Goal: Transaction & Acquisition: Purchase product/service

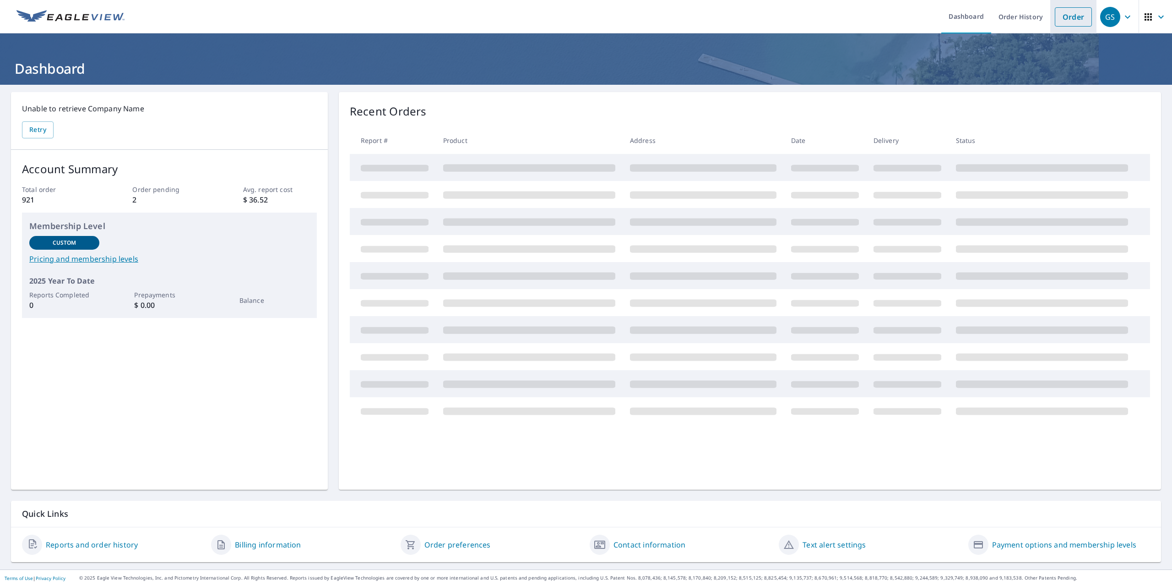
click at [1075, 17] on link "Order" at bounding box center [1073, 16] width 37 height 19
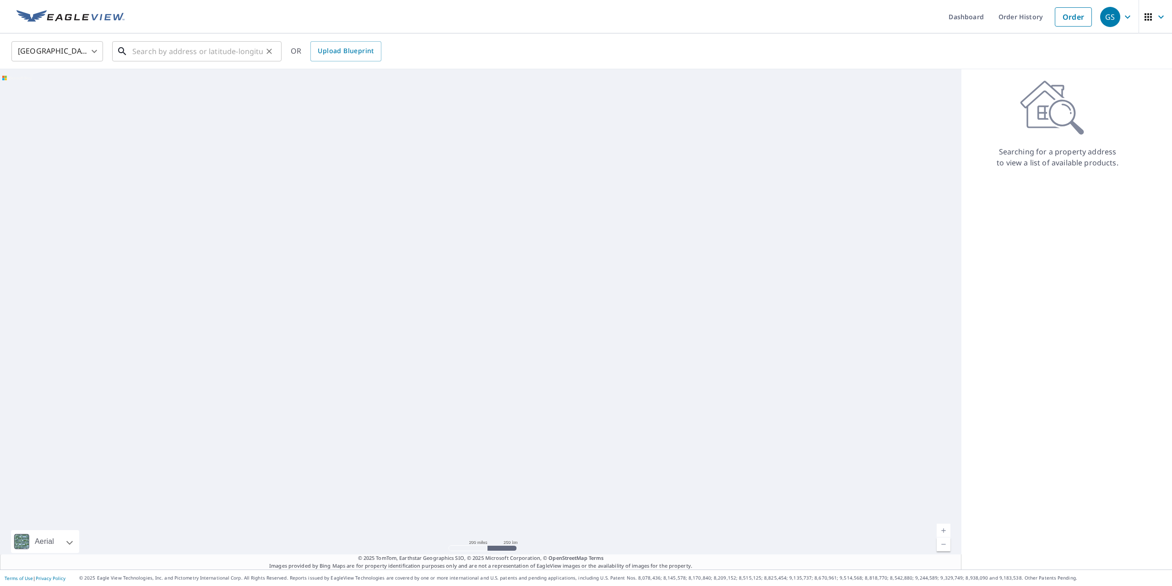
click at [169, 45] on input "text" at bounding box center [197, 51] width 130 height 26
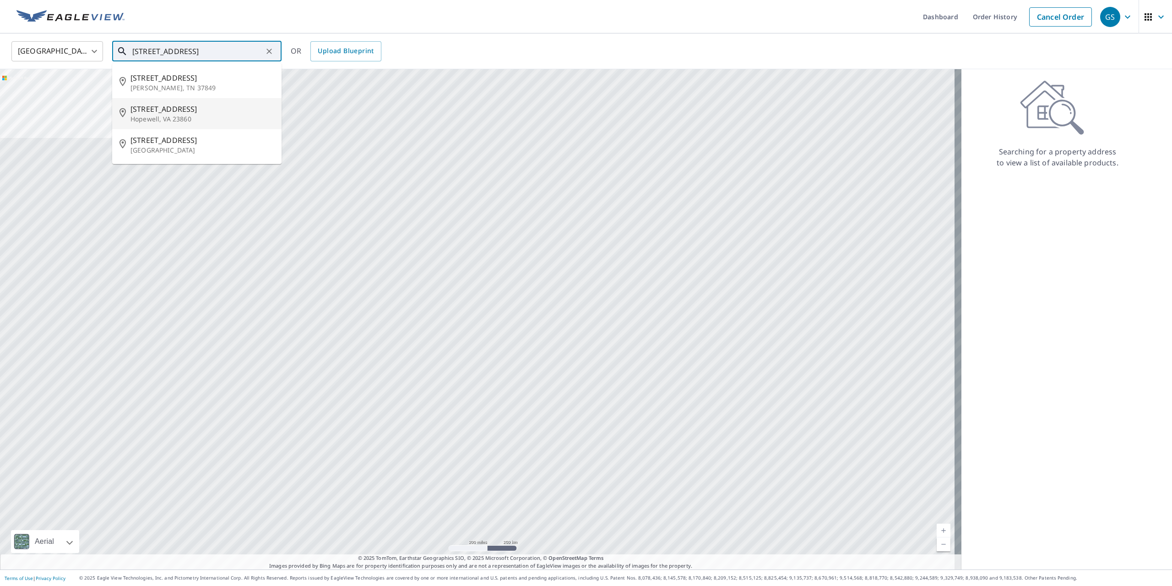
click at [208, 116] on p "Hopewell, VA 23860" at bounding box center [202, 118] width 144 height 9
type input "[STREET_ADDRESS][PERSON_NAME]"
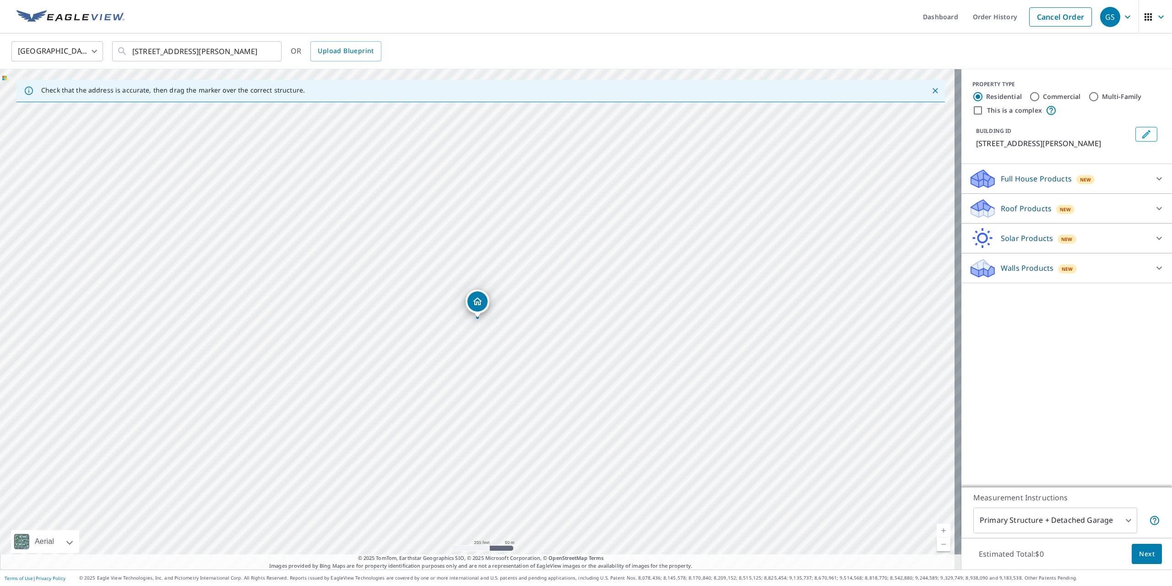
click at [1145, 560] on button "Next" at bounding box center [1147, 554] width 30 height 21
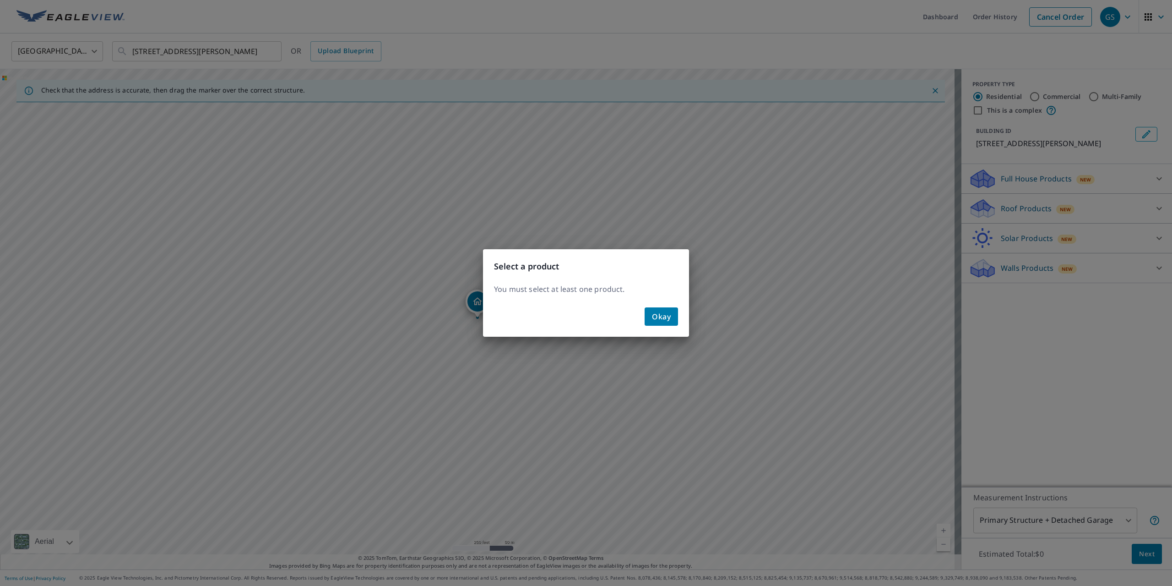
click at [671, 331] on div "Okay" at bounding box center [586, 320] width 206 height 33
click at [669, 325] on button "Okay" at bounding box center [661, 316] width 33 height 18
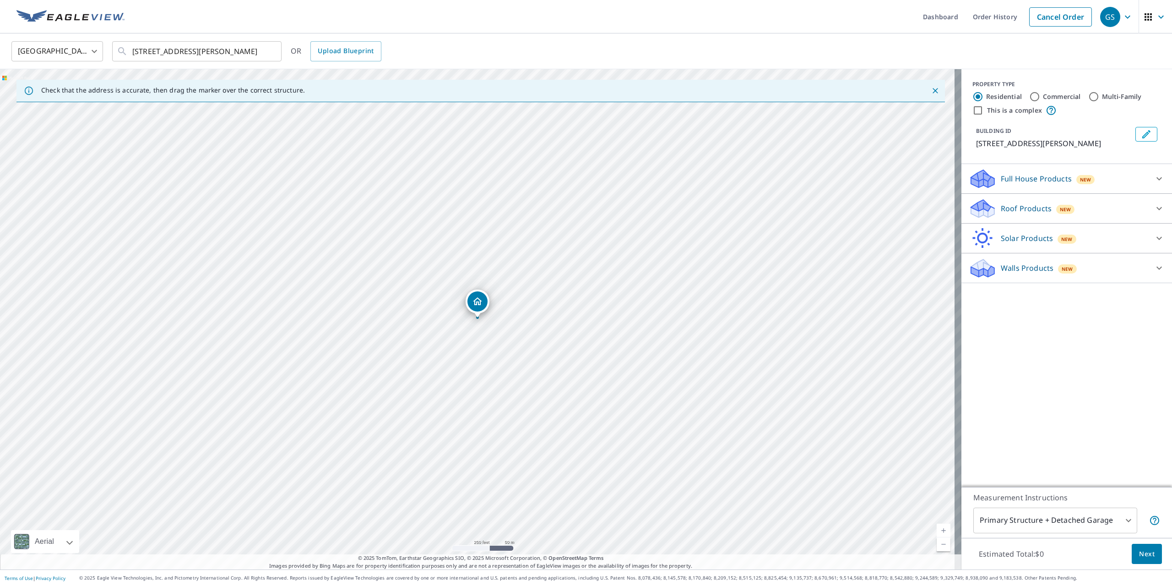
click at [1099, 190] on div "Full House Products New" at bounding box center [1058, 179] width 179 height 22
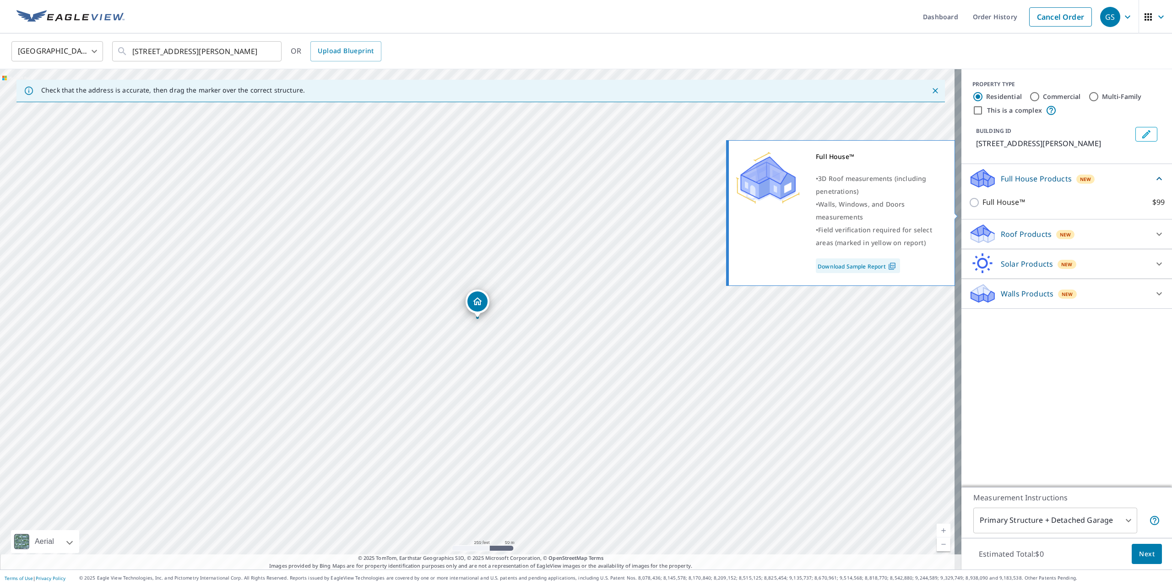
click at [1007, 184] on p "Full House Products" at bounding box center [1036, 178] width 71 height 11
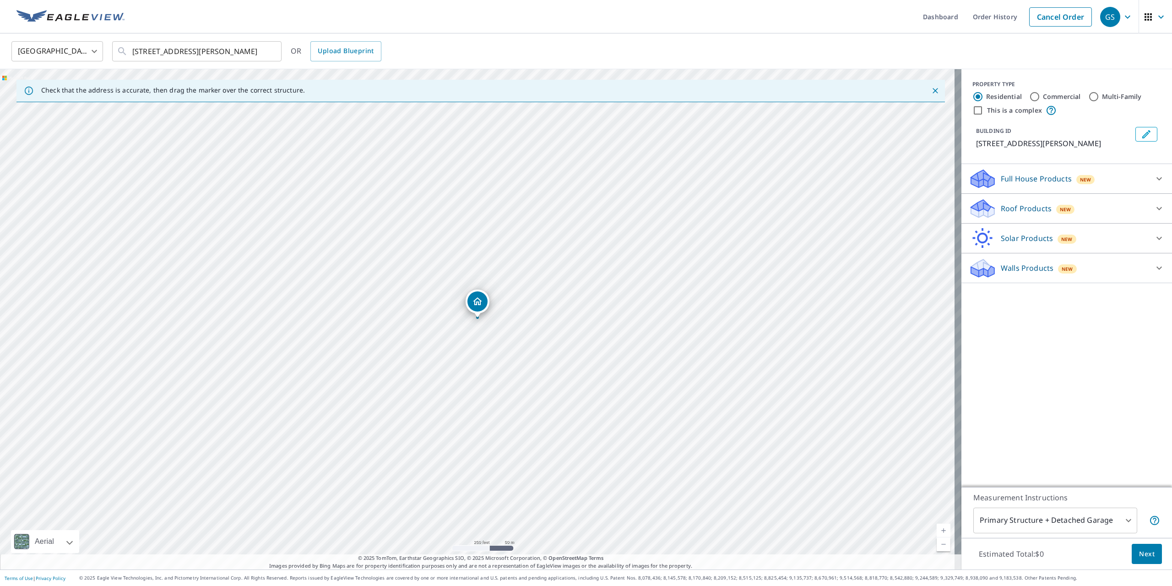
click at [1011, 214] on p "Roof Products" at bounding box center [1026, 208] width 51 height 11
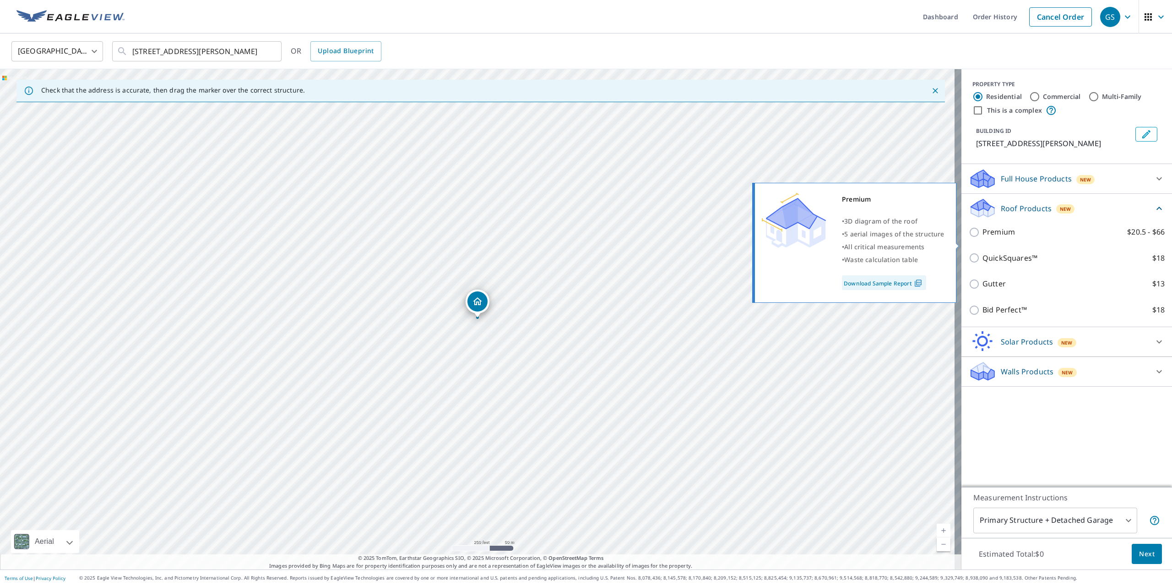
click at [990, 238] on p "Premium" at bounding box center [999, 231] width 33 height 11
click at [983, 238] on input "Premium $20.5 - $66" at bounding box center [976, 232] width 14 height 11
checkbox input "true"
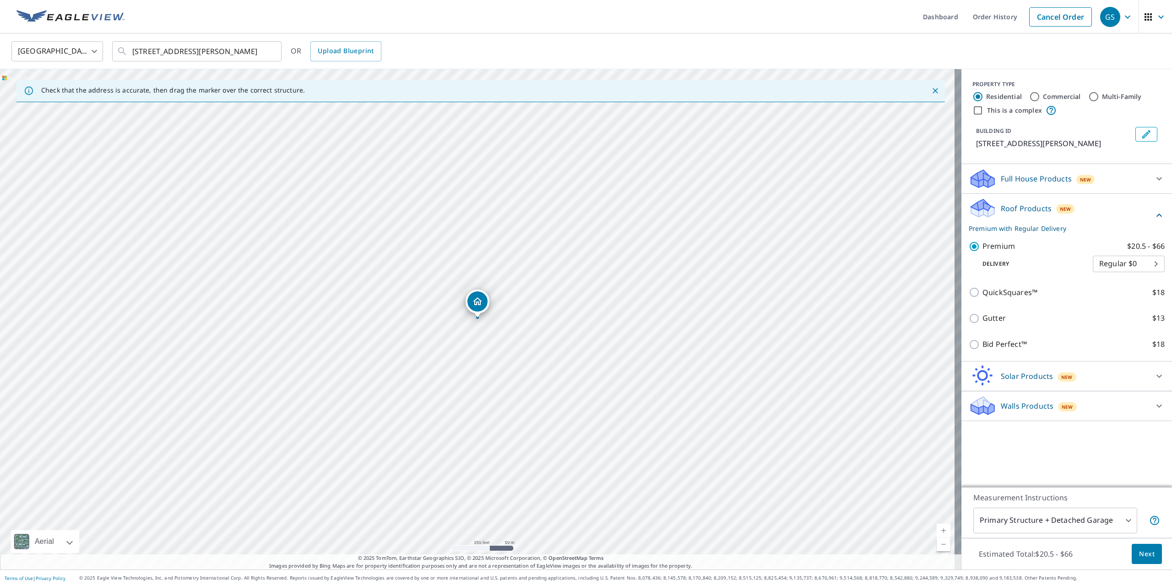
click at [1148, 559] on button "Next" at bounding box center [1147, 554] width 30 height 21
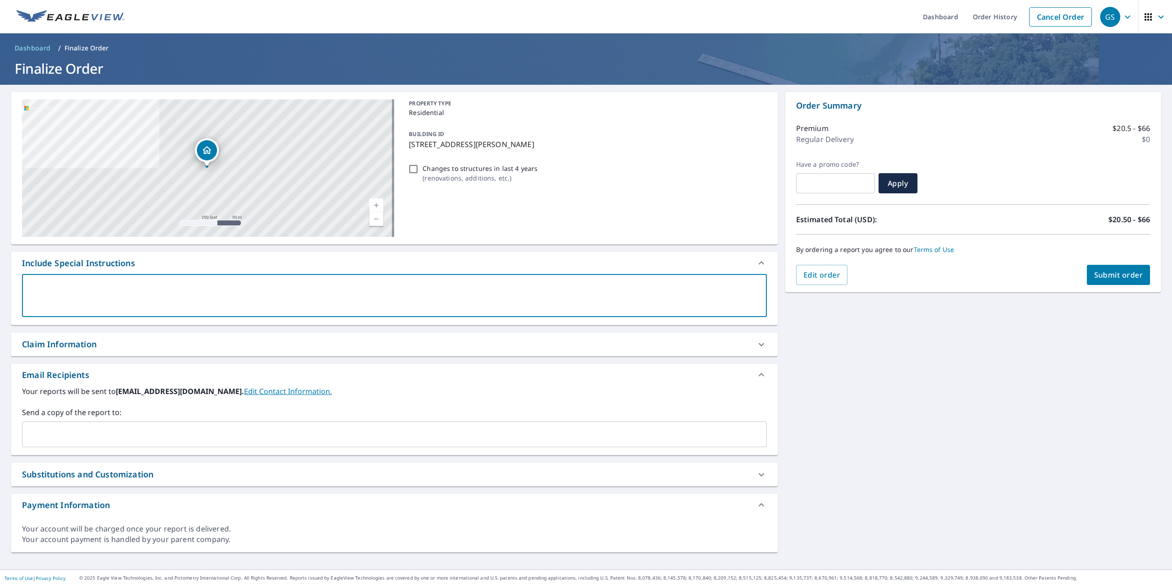
click at [92, 303] on textarea at bounding box center [394, 296] width 732 height 26
click at [71, 439] on input "text" at bounding box center [387, 433] width 723 height 17
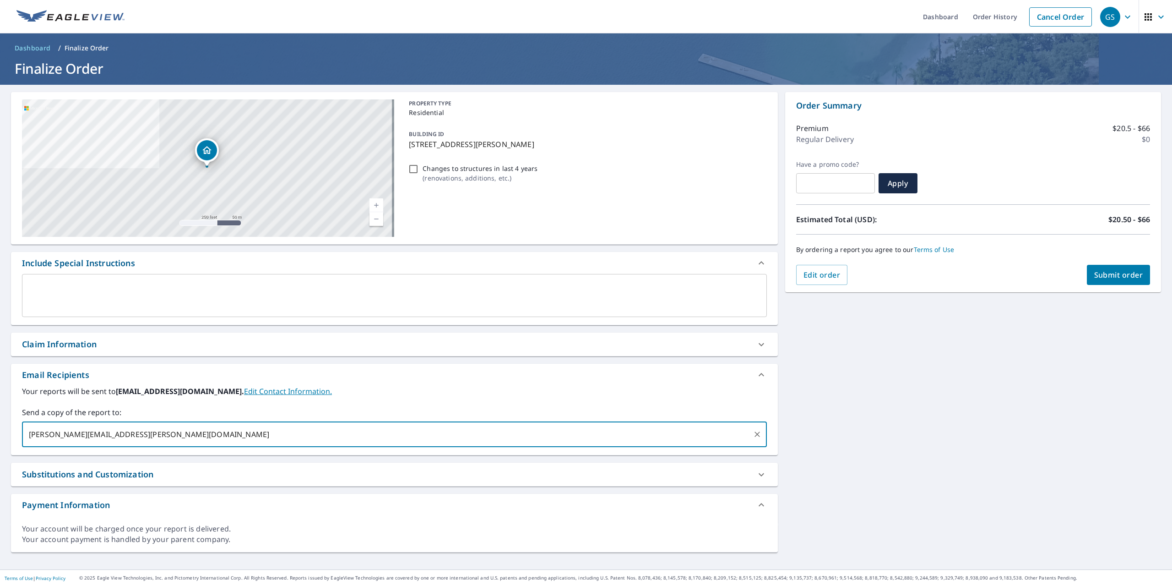
type input "[PERSON_NAME][EMAIL_ADDRESS][PERSON_NAME][DOMAIN_NAME]"
click at [1090, 266] on button "Submit order" at bounding box center [1119, 275] width 64 height 20
